Goal: Task Accomplishment & Management: Use online tool/utility

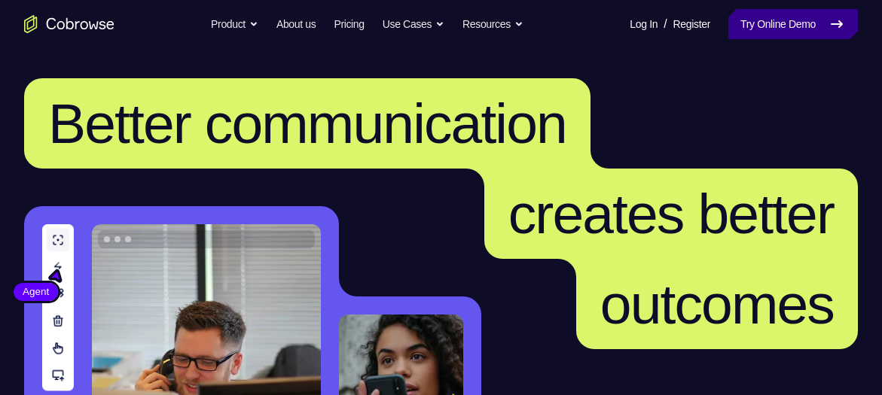
click at [779, 26] on link "Try Online Demo" at bounding box center [793, 24] width 130 height 30
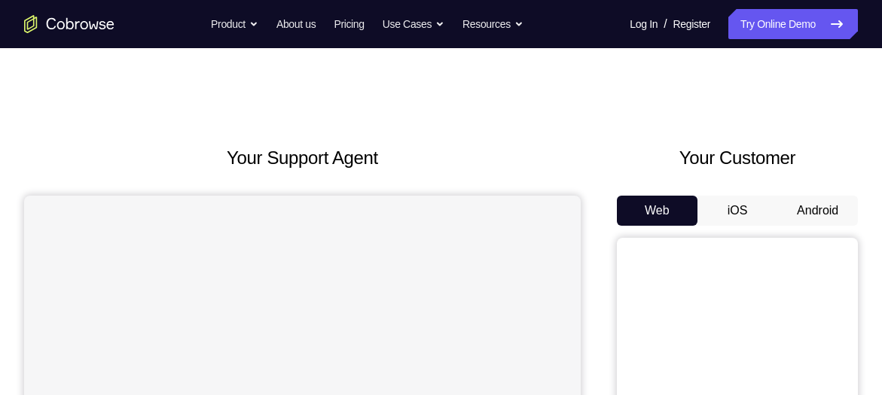
click at [819, 201] on button "Android" at bounding box center [817, 211] width 81 height 30
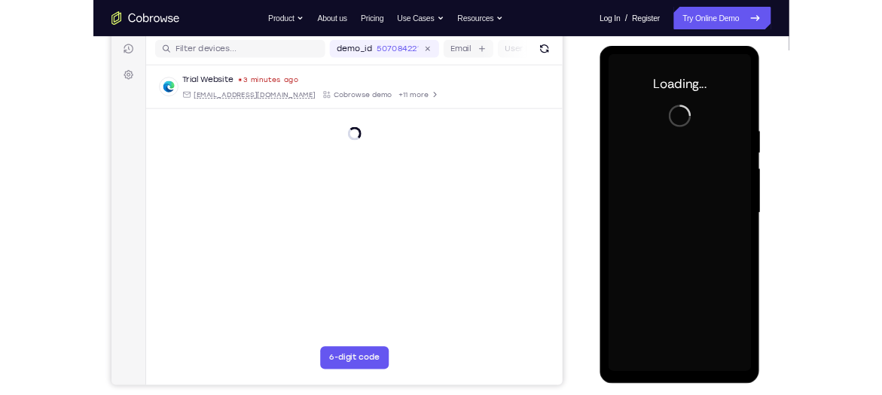
scroll to position [191, 0]
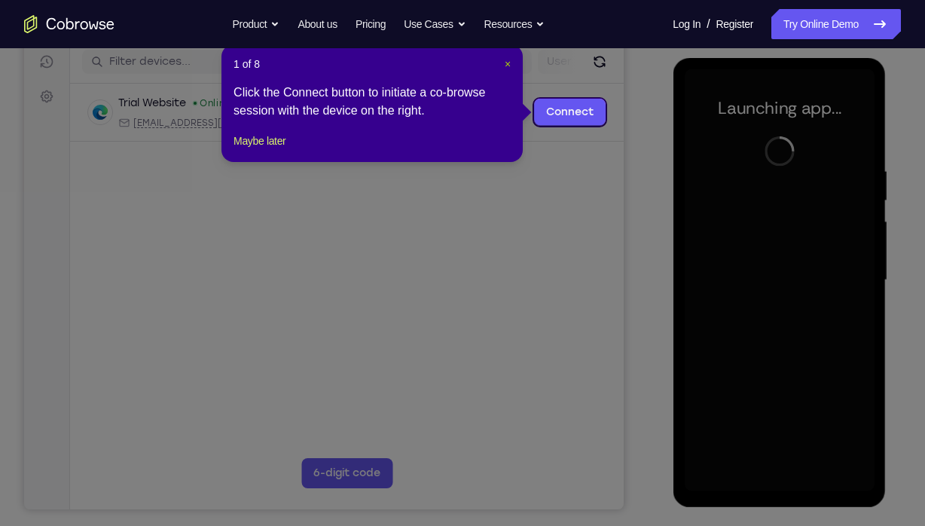
click at [505, 59] on span "×" at bounding box center [508, 64] width 6 height 12
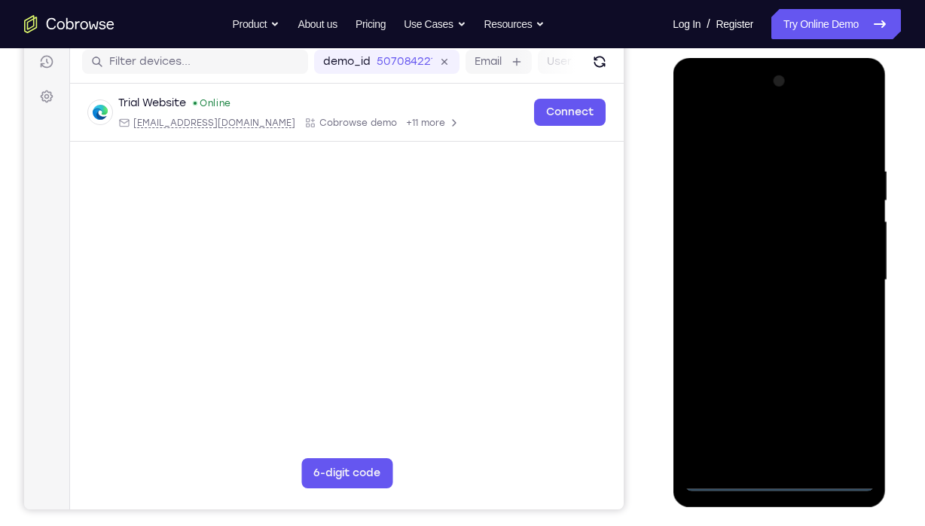
click at [771, 395] on div at bounding box center [779, 280] width 190 height 422
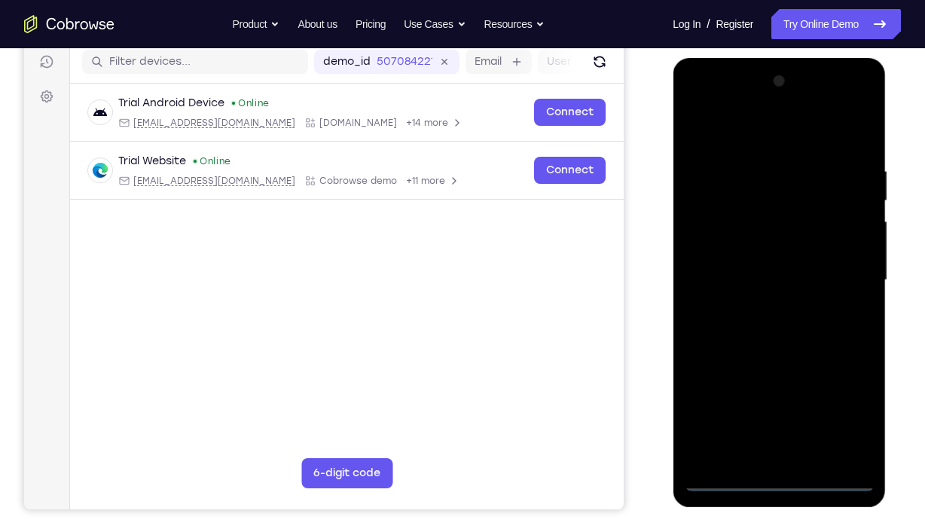
click at [851, 395] on div at bounding box center [779, 280] width 190 height 422
click at [758, 131] on div at bounding box center [779, 280] width 190 height 422
click at [845, 269] on div at bounding box center [779, 280] width 190 height 422
click at [760, 306] on div at bounding box center [779, 280] width 190 height 422
click at [777, 269] on div at bounding box center [779, 280] width 190 height 422
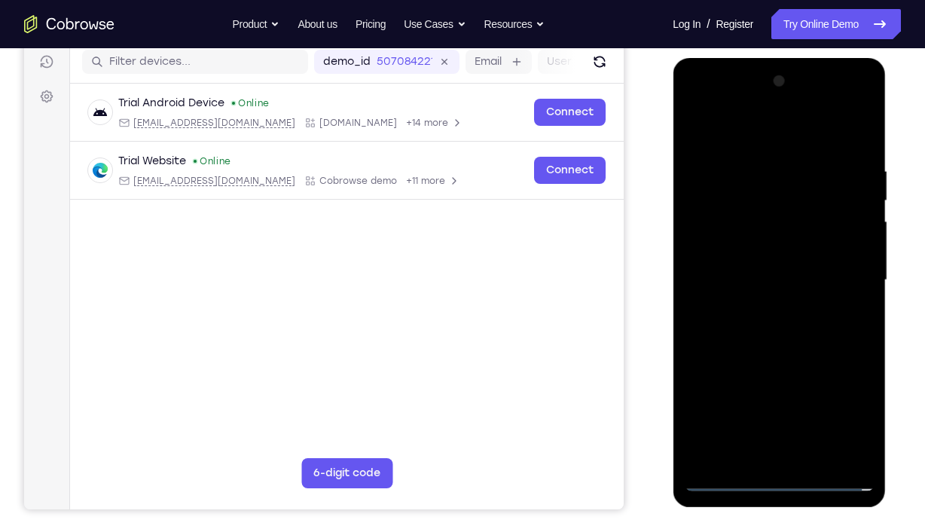
click at [763, 261] on div at bounding box center [779, 280] width 190 height 422
click at [780, 273] on div at bounding box center [779, 280] width 190 height 422
click at [776, 325] on div at bounding box center [779, 280] width 190 height 422
click at [774, 316] on div at bounding box center [779, 280] width 190 height 422
click at [782, 323] on div at bounding box center [779, 280] width 190 height 422
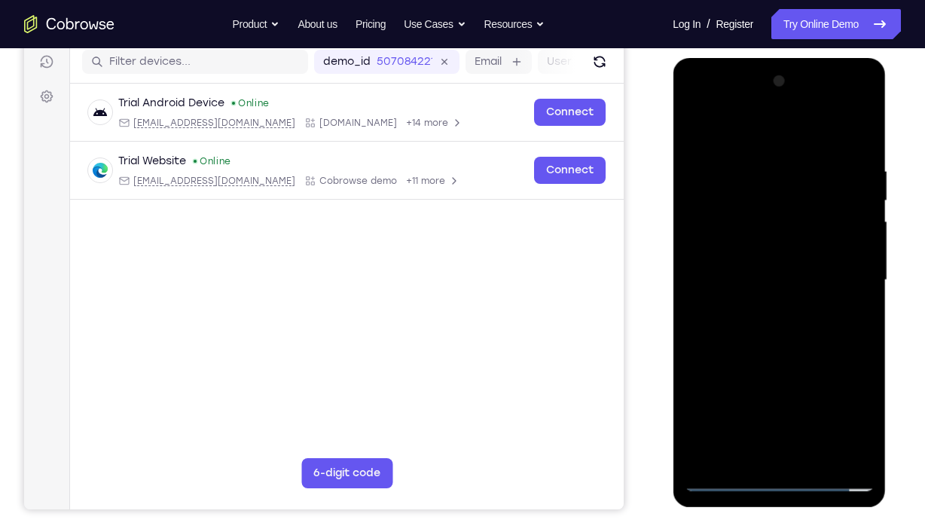
click at [805, 349] on div at bounding box center [779, 280] width 190 height 422
click at [807, 152] on div at bounding box center [779, 280] width 190 height 422
click at [861, 134] on div at bounding box center [779, 280] width 190 height 422
click at [852, 157] on div at bounding box center [779, 280] width 190 height 422
click at [858, 139] on div at bounding box center [779, 280] width 190 height 422
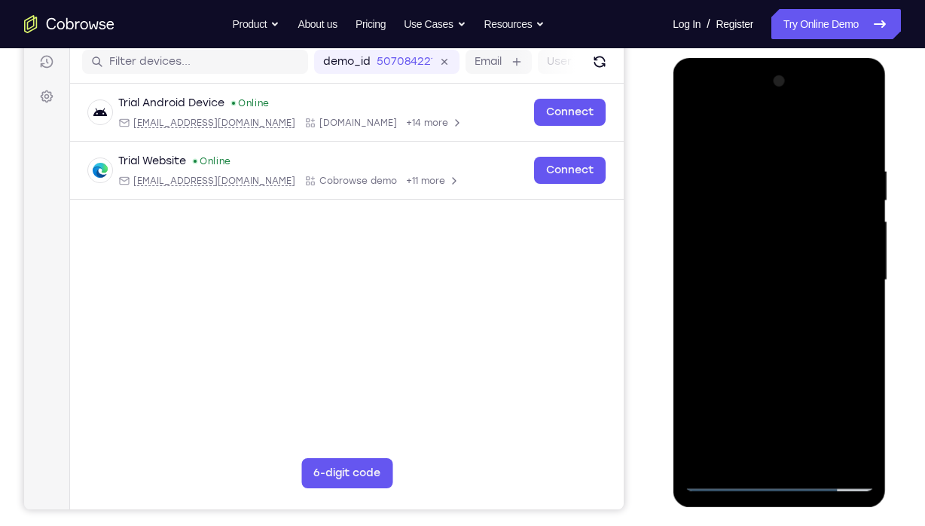
drag, startPoint x: 863, startPoint y: 150, endPoint x: 793, endPoint y: 130, distance: 72.7
click at [793, 130] on div at bounding box center [779, 280] width 190 height 422
click at [843, 148] on div at bounding box center [779, 280] width 190 height 422
click at [858, 198] on div at bounding box center [779, 280] width 190 height 422
drag, startPoint x: 858, startPoint y: 184, endPoint x: 789, endPoint y: 163, distance: 72.6
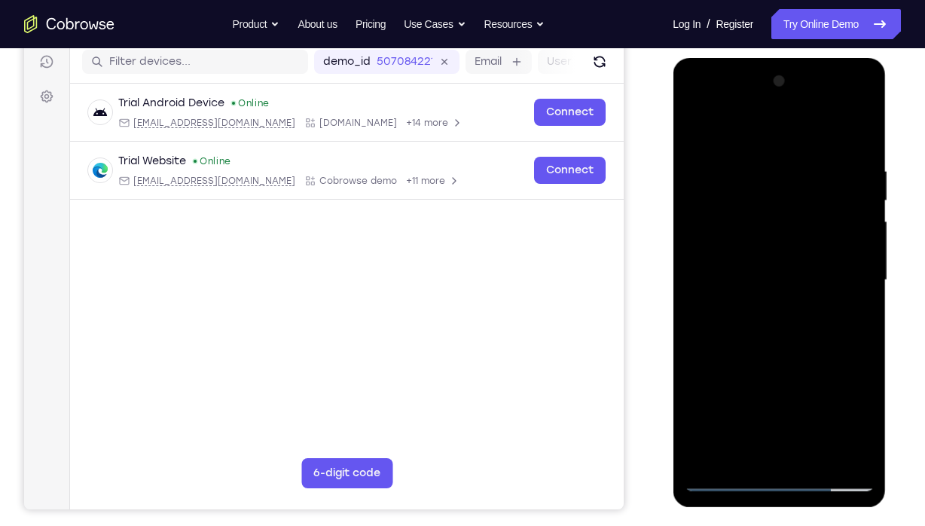
click at [789, 163] on div at bounding box center [779, 280] width 190 height 422
click at [861, 185] on div at bounding box center [779, 280] width 190 height 422
drag, startPoint x: 854, startPoint y: 221, endPoint x: 755, endPoint y: 195, distance: 102.6
click at [755, 195] on div at bounding box center [779, 280] width 190 height 422
drag, startPoint x: 849, startPoint y: 200, endPoint x: 802, endPoint y: 181, distance: 51.0
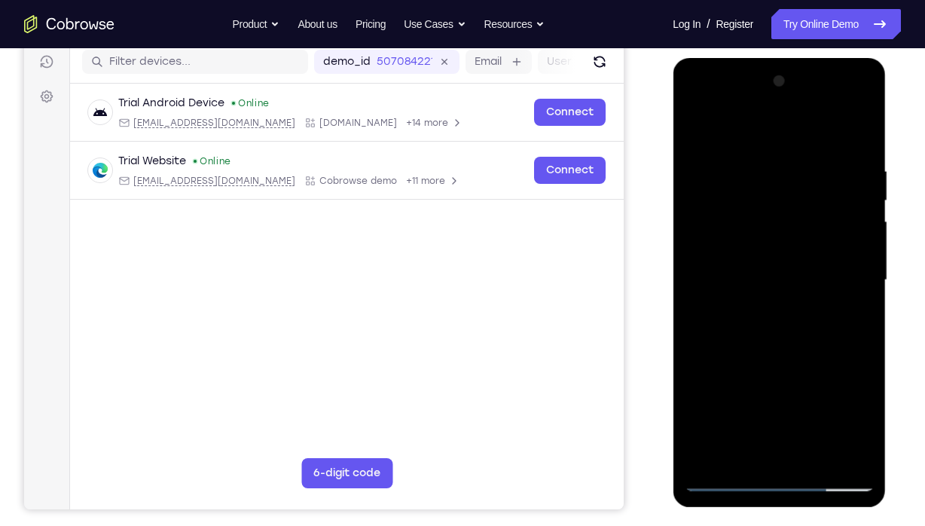
click at [802, 181] on div at bounding box center [779, 280] width 190 height 422
click at [856, 133] on div at bounding box center [779, 280] width 190 height 422
click at [852, 395] on div at bounding box center [779, 280] width 190 height 422
click at [820, 395] on div at bounding box center [779, 280] width 190 height 422
click at [800, 361] on div at bounding box center [779, 280] width 190 height 422
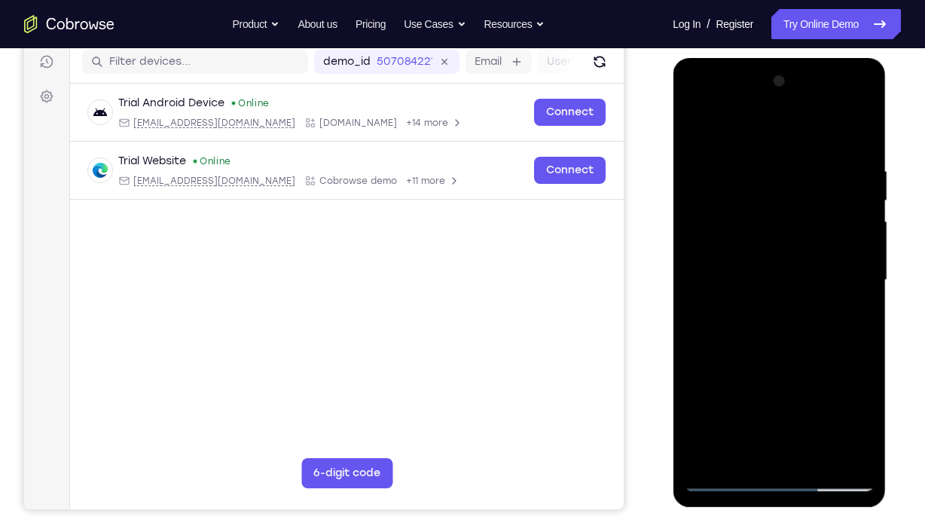
click at [697, 128] on div at bounding box center [779, 280] width 190 height 422
click at [846, 395] on div at bounding box center [779, 280] width 190 height 422
click at [703, 264] on div at bounding box center [779, 280] width 190 height 422
click at [856, 251] on div at bounding box center [779, 280] width 190 height 422
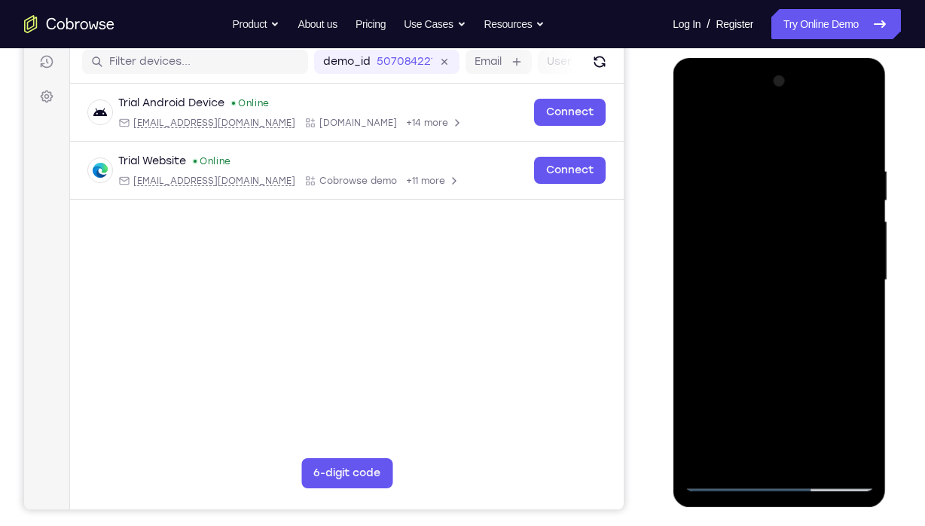
click at [856, 251] on div at bounding box center [779, 280] width 190 height 422
click at [697, 248] on div at bounding box center [779, 280] width 190 height 422
click at [847, 221] on div at bounding box center [779, 280] width 190 height 422
click at [860, 214] on div at bounding box center [779, 280] width 190 height 422
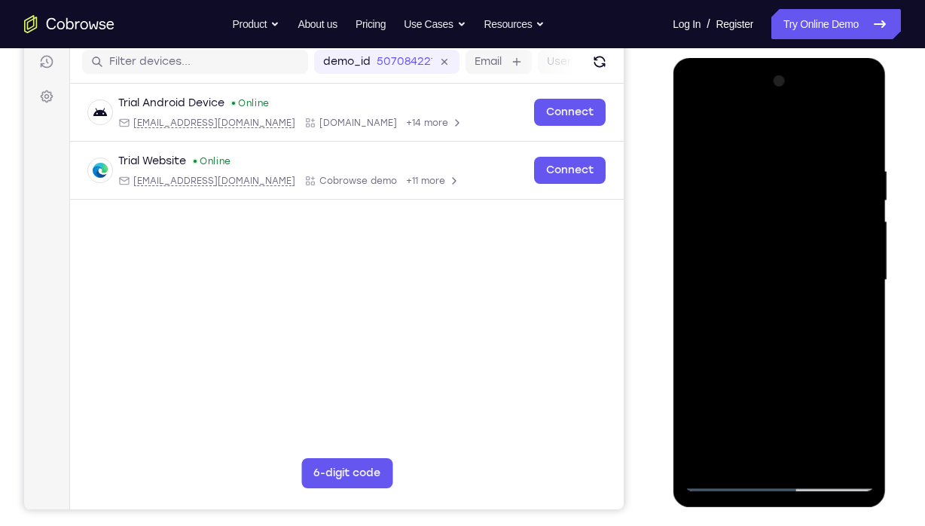
click at [860, 214] on div at bounding box center [779, 280] width 190 height 422
click at [693, 242] on div at bounding box center [779, 280] width 190 height 422
click at [869, 239] on div at bounding box center [779, 280] width 190 height 422
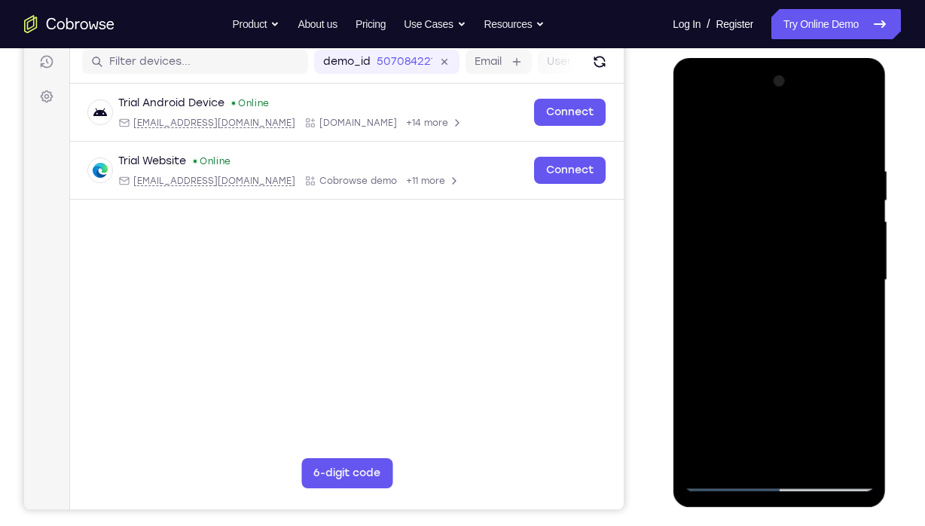
click at [869, 239] on div at bounding box center [779, 280] width 190 height 422
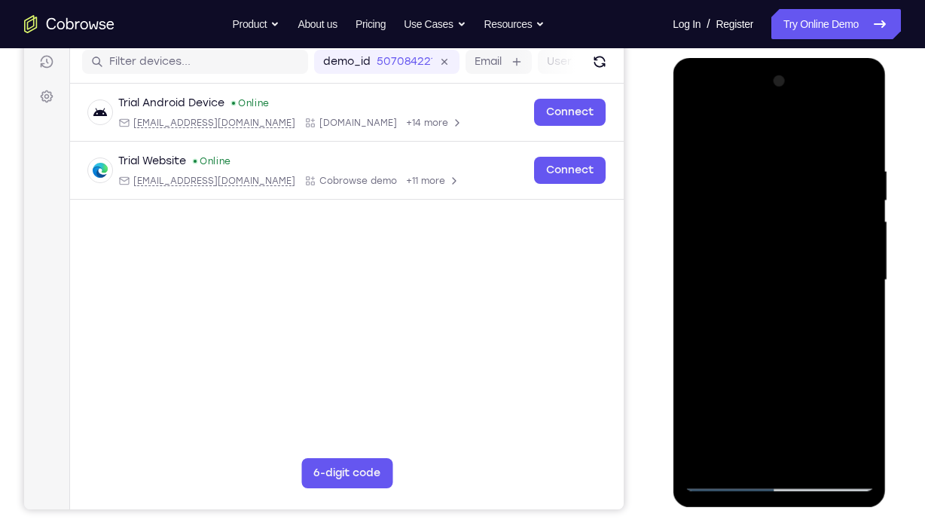
click at [869, 239] on div at bounding box center [779, 280] width 190 height 422
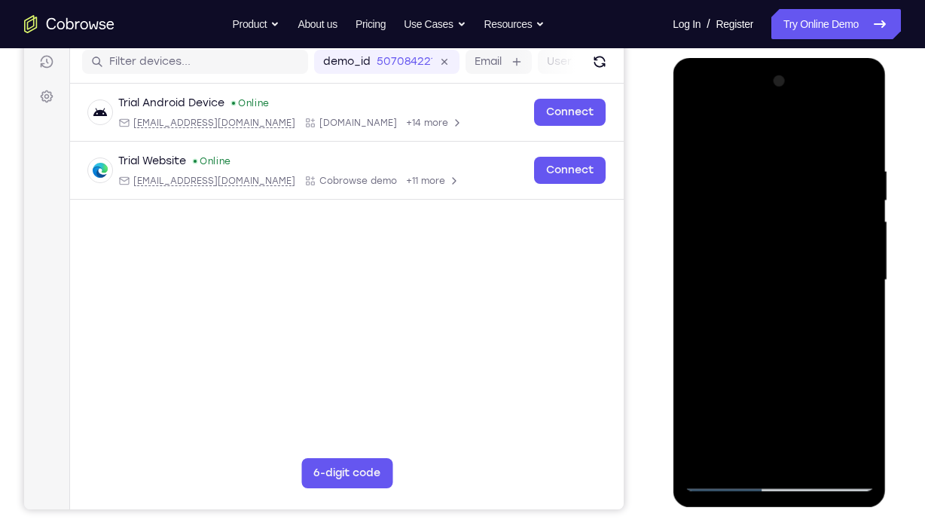
click at [869, 239] on div at bounding box center [779, 280] width 190 height 422
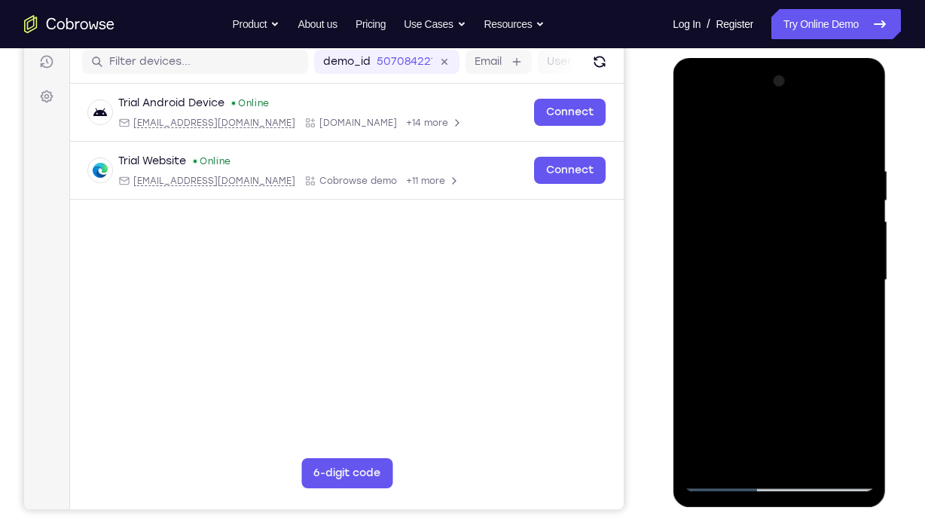
click at [869, 239] on div at bounding box center [779, 280] width 190 height 422
click at [864, 85] on div at bounding box center [779, 280] width 190 height 422
click at [798, 374] on div at bounding box center [779, 280] width 190 height 422
click at [861, 262] on div at bounding box center [779, 280] width 190 height 422
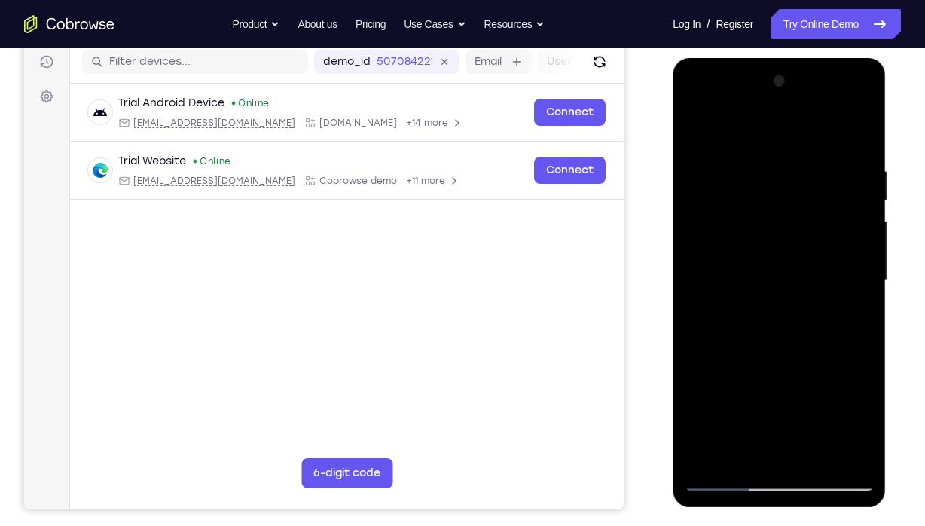
click at [696, 261] on div at bounding box center [779, 280] width 190 height 422
click at [864, 265] on div at bounding box center [779, 280] width 190 height 422
click at [695, 128] on div at bounding box center [779, 280] width 190 height 422
click at [730, 375] on div at bounding box center [779, 280] width 190 height 422
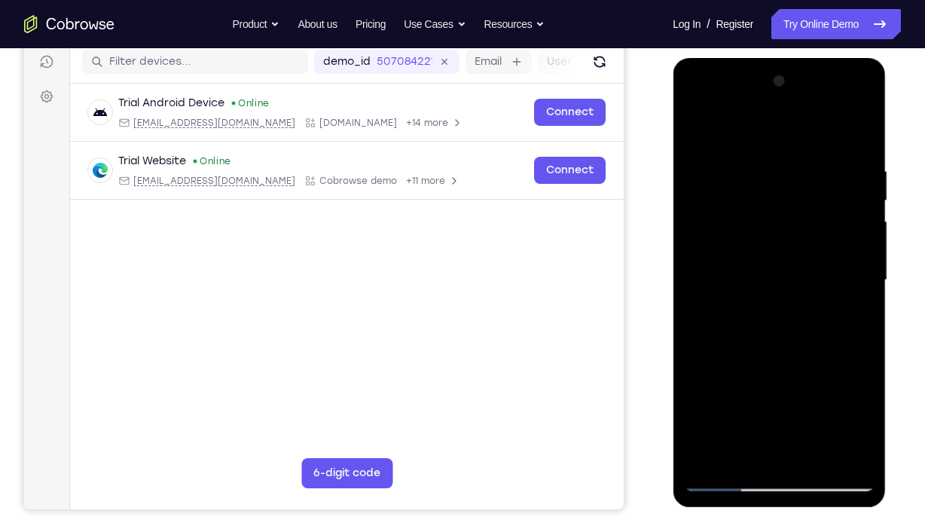
click at [697, 131] on div at bounding box center [779, 280] width 190 height 422
click at [843, 367] on div at bounding box center [779, 280] width 190 height 422
click at [862, 261] on div at bounding box center [779, 280] width 190 height 422
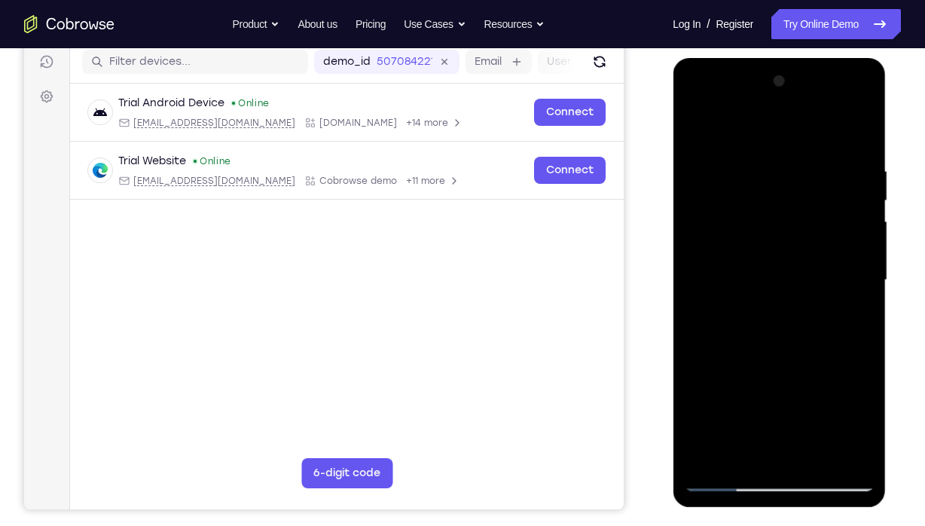
click at [703, 395] on div at bounding box center [779, 280] width 190 height 422
drag, startPoint x: 813, startPoint y: 241, endPoint x: 809, endPoint y: 336, distance: 95.0
click at [809, 336] on div at bounding box center [779, 280] width 190 height 422
click at [769, 155] on div at bounding box center [779, 280] width 190 height 422
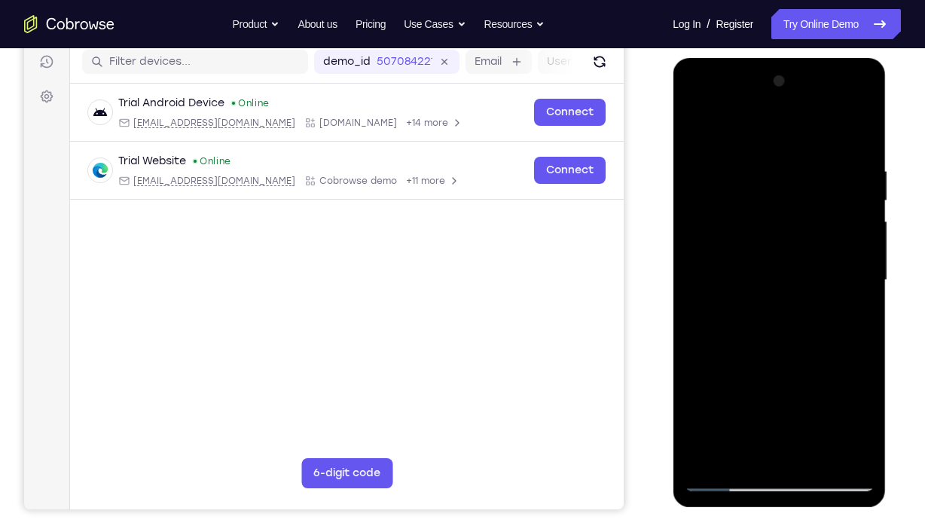
click at [769, 155] on div at bounding box center [779, 280] width 190 height 422
click at [707, 182] on div at bounding box center [779, 280] width 190 height 422
click at [859, 395] on div at bounding box center [779, 280] width 190 height 422
click at [855, 328] on div at bounding box center [779, 280] width 190 height 422
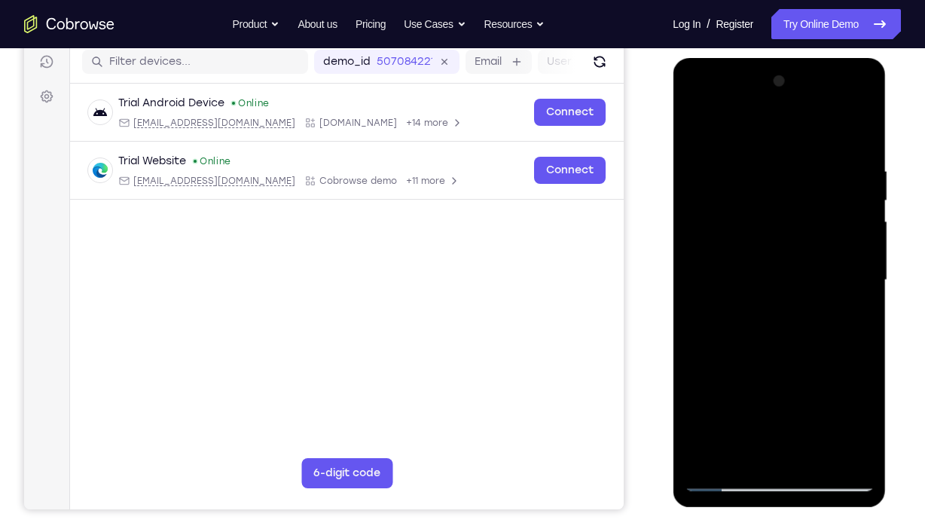
drag, startPoint x: 855, startPoint y: 328, endPoint x: 777, endPoint y: 311, distance: 80.2
click at [777, 311] on div at bounding box center [779, 280] width 190 height 422
drag, startPoint x: 751, startPoint y: 264, endPoint x: 777, endPoint y: 264, distance: 26.4
click at [777, 264] on div at bounding box center [779, 280] width 190 height 422
click at [857, 261] on div at bounding box center [779, 280] width 190 height 422
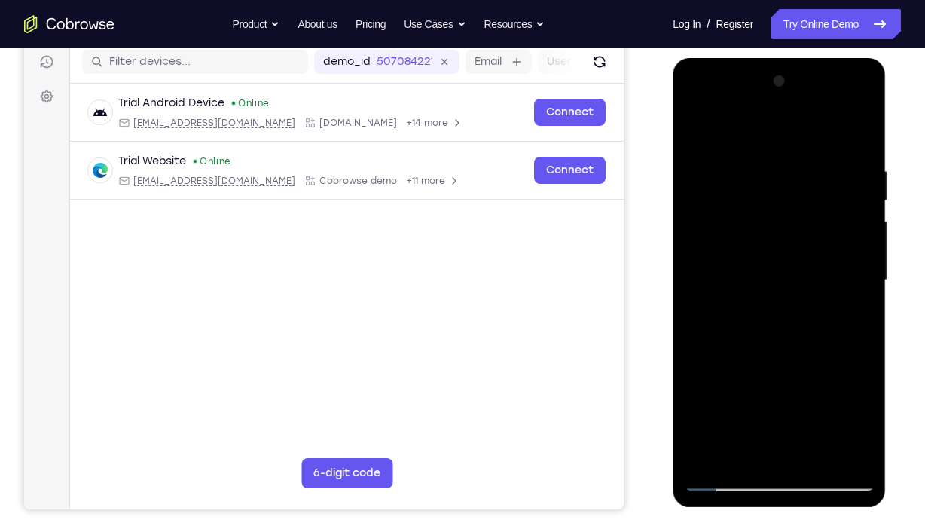
click at [857, 261] on div at bounding box center [779, 280] width 190 height 422
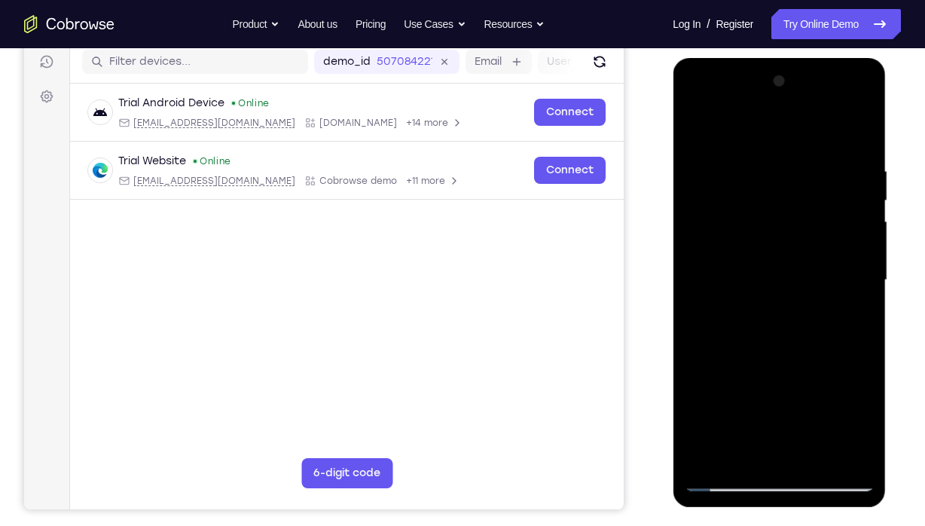
click at [857, 261] on div at bounding box center [779, 280] width 190 height 422
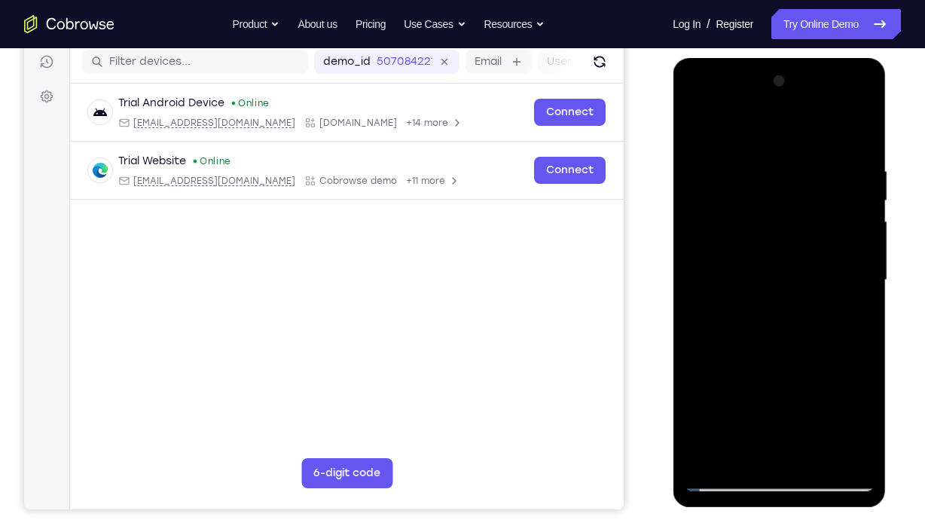
click at [857, 261] on div at bounding box center [779, 280] width 190 height 422
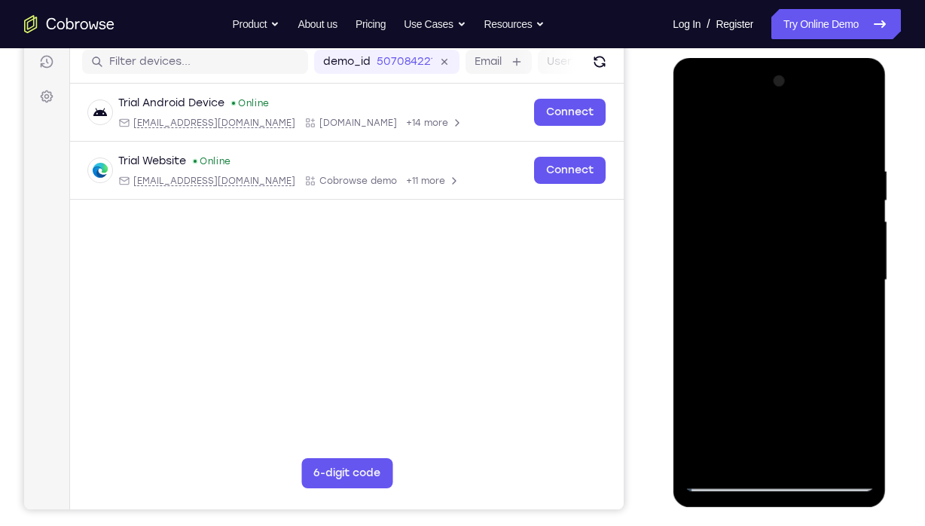
click at [857, 261] on div at bounding box center [779, 280] width 190 height 422
click at [852, 131] on div at bounding box center [779, 280] width 190 height 422
drag, startPoint x: 799, startPoint y: 227, endPoint x: 800, endPoint y: 301, distance: 73.8
click at [800, 301] on div at bounding box center [779, 280] width 190 height 422
drag, startPoint x: 807, startPoint y: 228, endPoint x: 818, endPoint y: 343, distance: 114.9
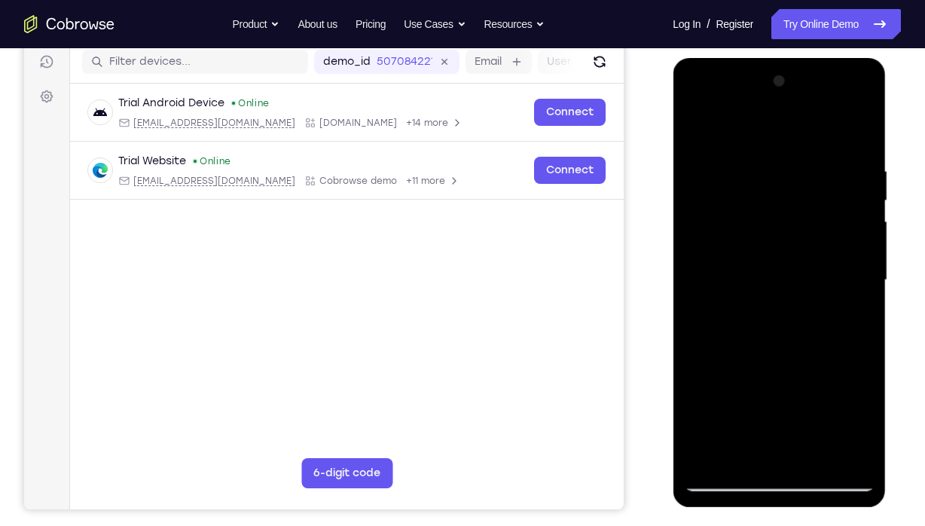
click at [818, 343] on div at bounding box center [779, 280] width 190 height 422
